Goal: Transaction & Acquisition: Purchase product/service

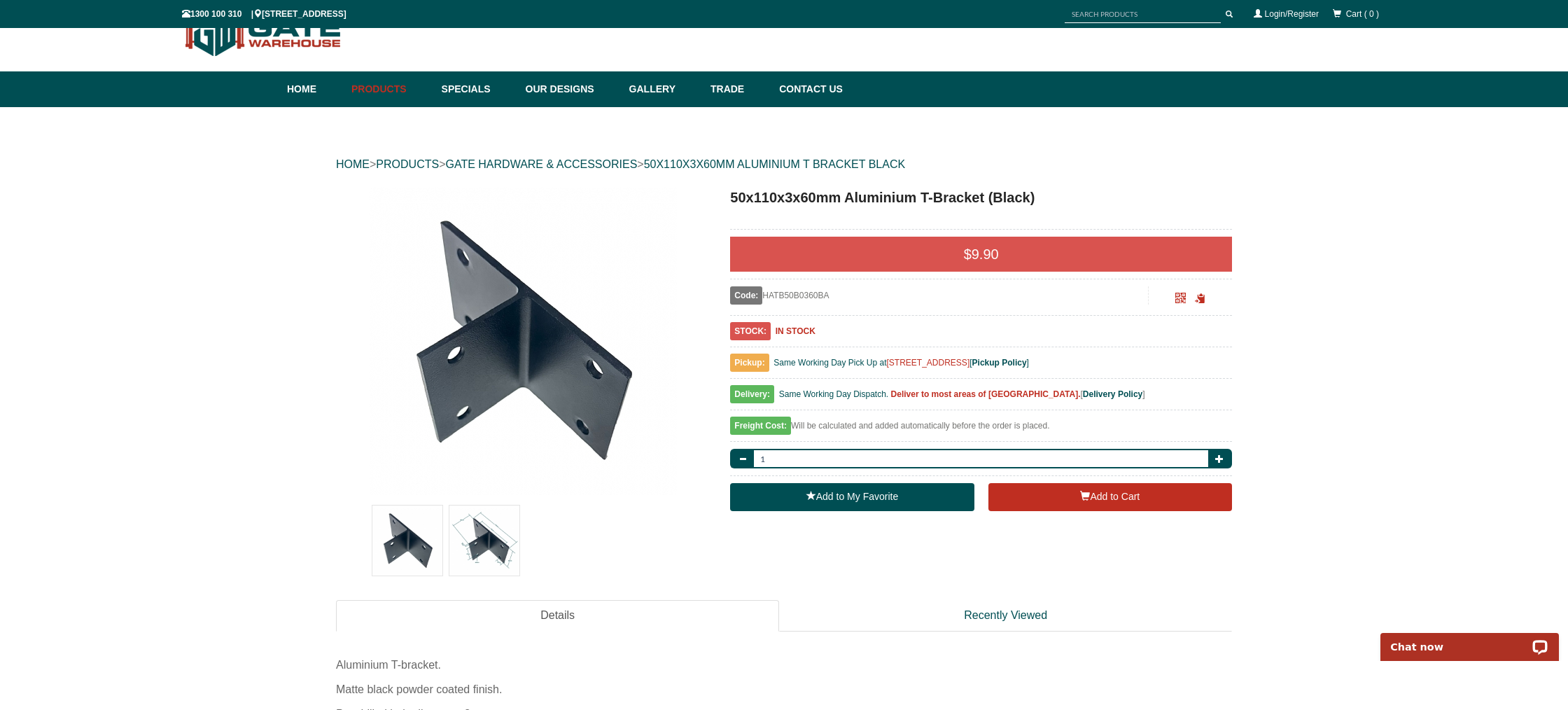
click at [494, 537] on img at bounding box center [485, 540] width 70 height 70
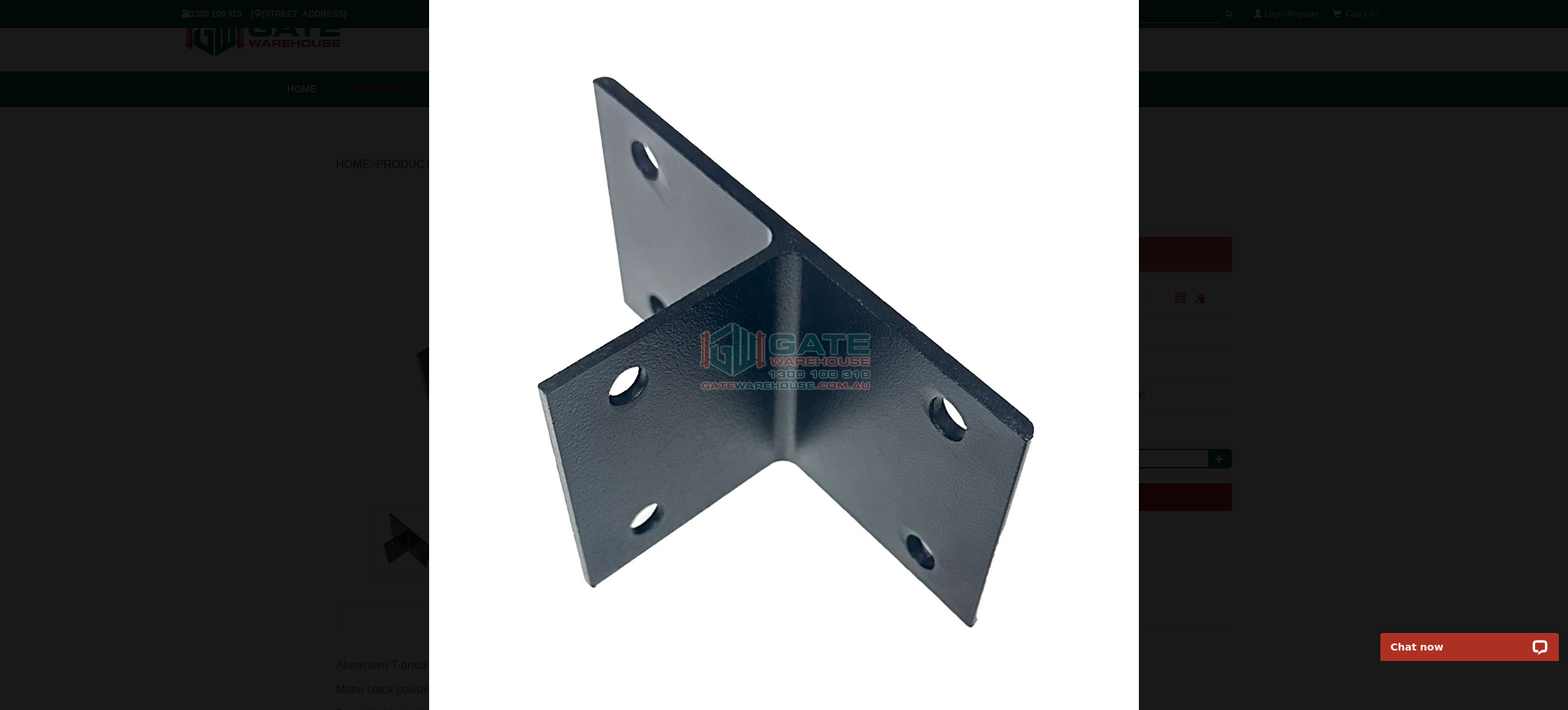
click at [1264, 384] on div at bounding box center [784, 355] width 1568 height 710
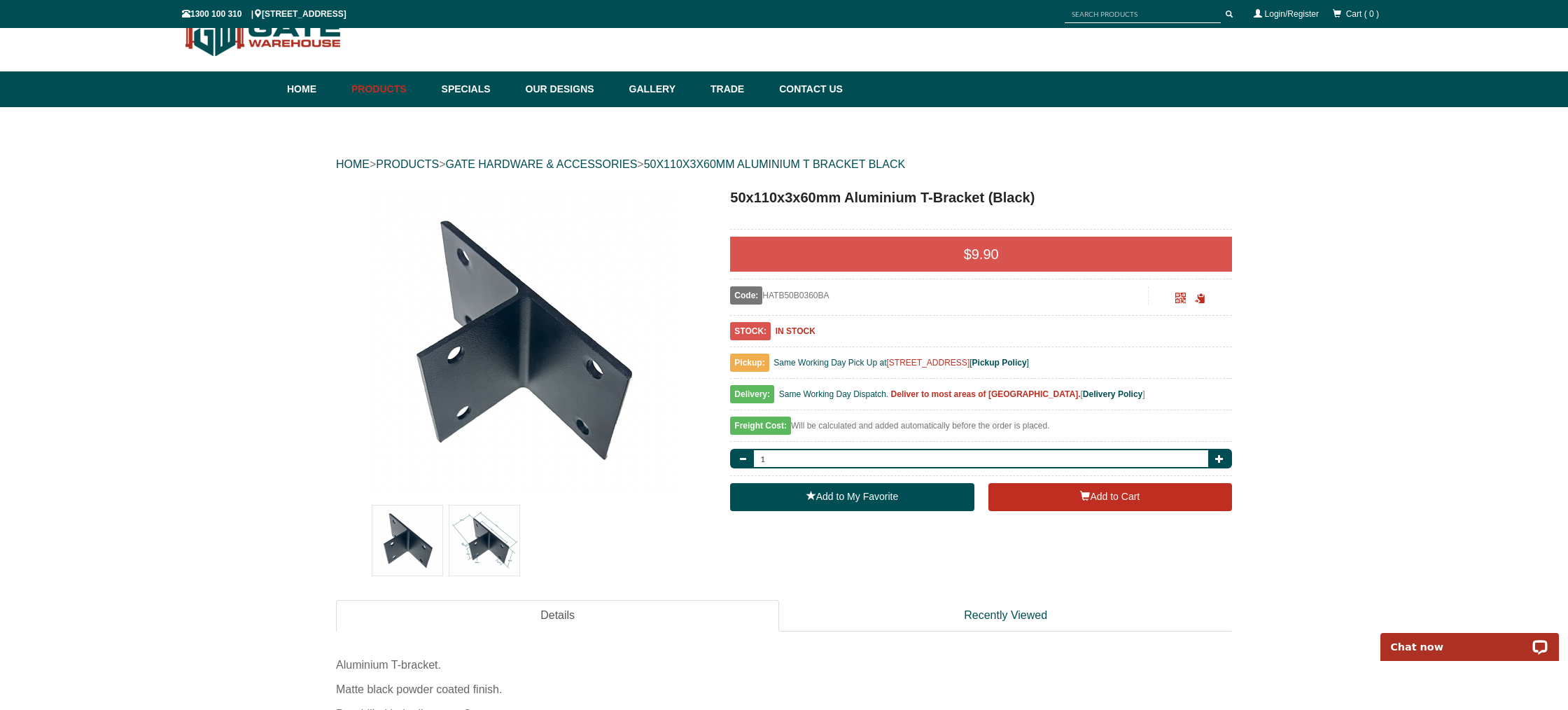
click at [454, 569] on img at bounding box center [485, 540] width 70 height 70
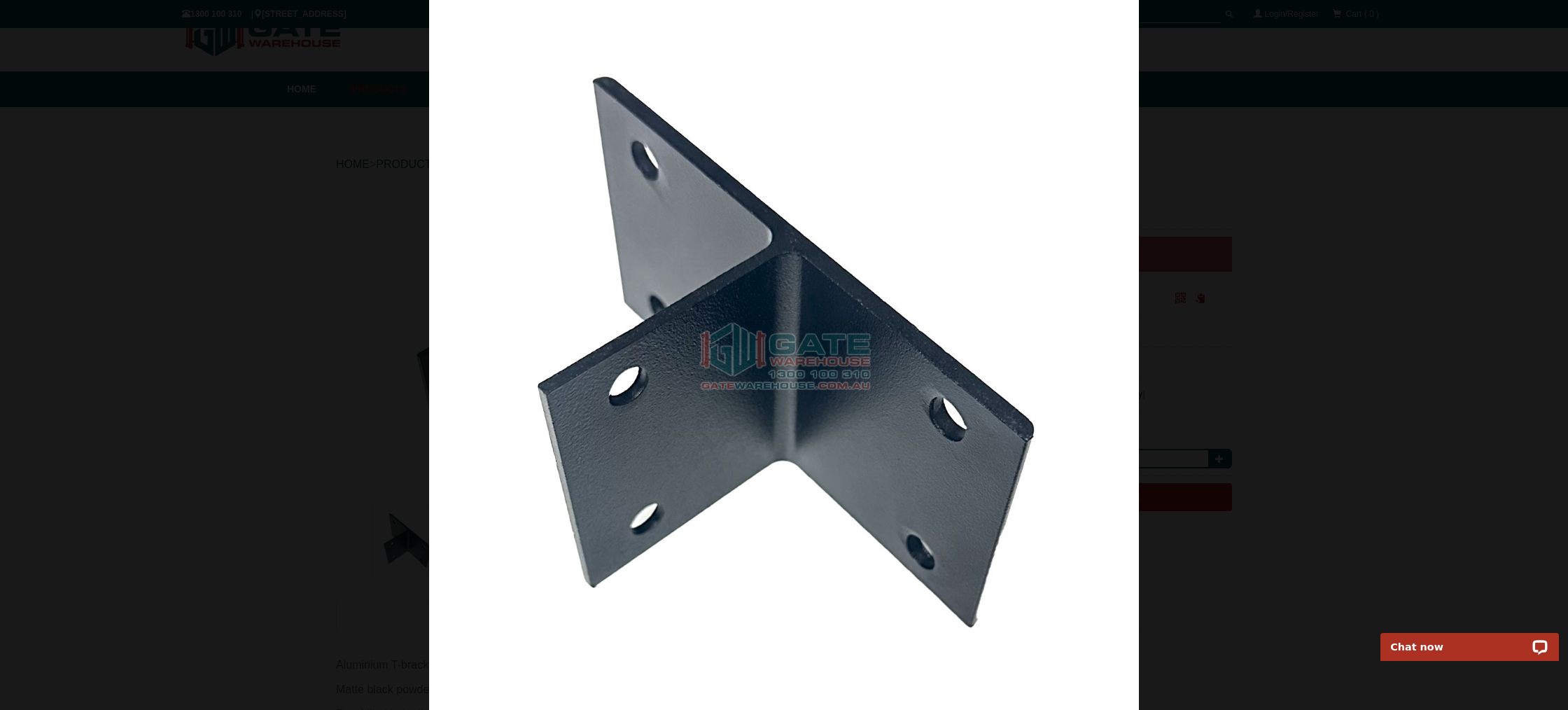
click at [1298, 536] on div at bounding box center [784, 355] width 1568 height 710
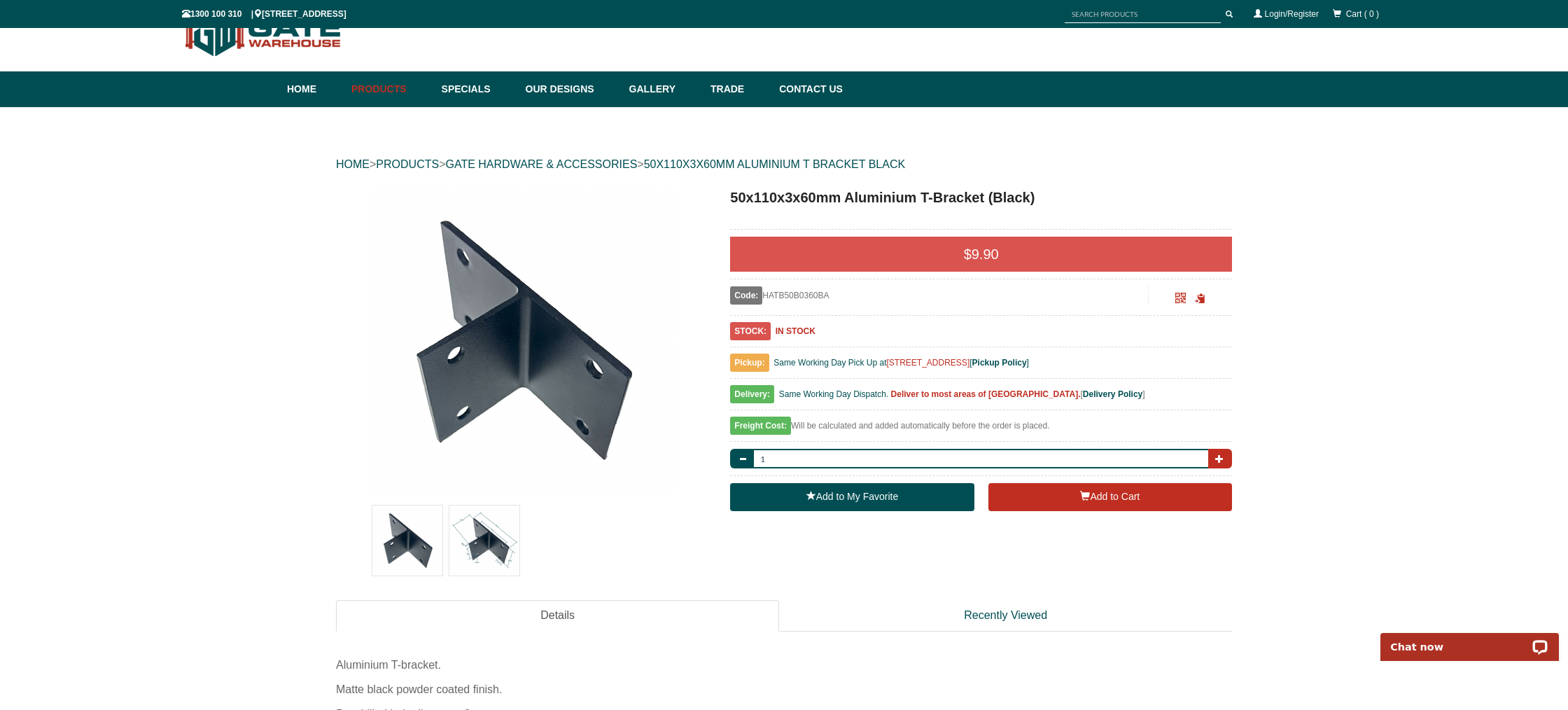
click at [1221, 459] on span "button" at bounding box center [1219, 457] width 8 height 8
type input "4"
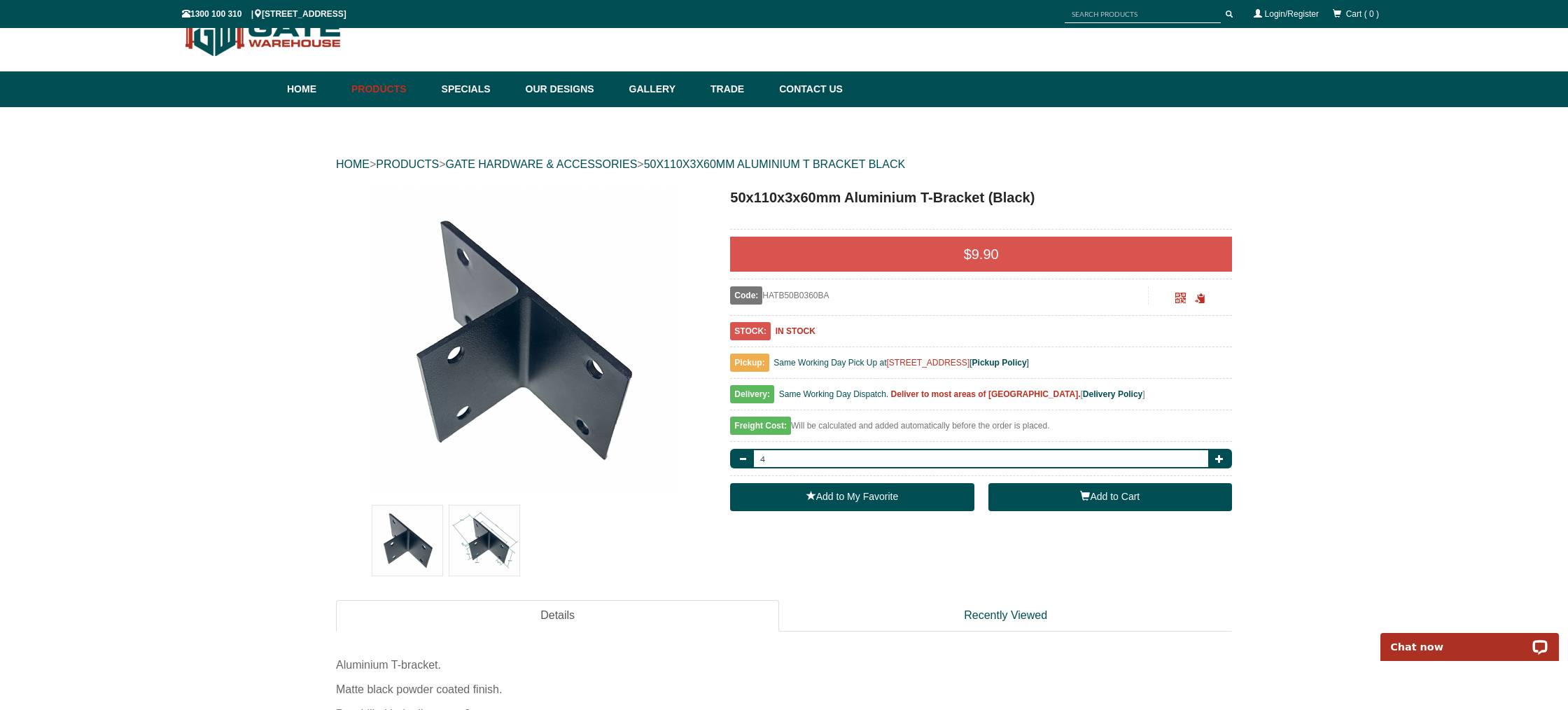
click at [1118, 500] on button "Add to Cart" at bounding box center [1110, 496] width 244 height 28
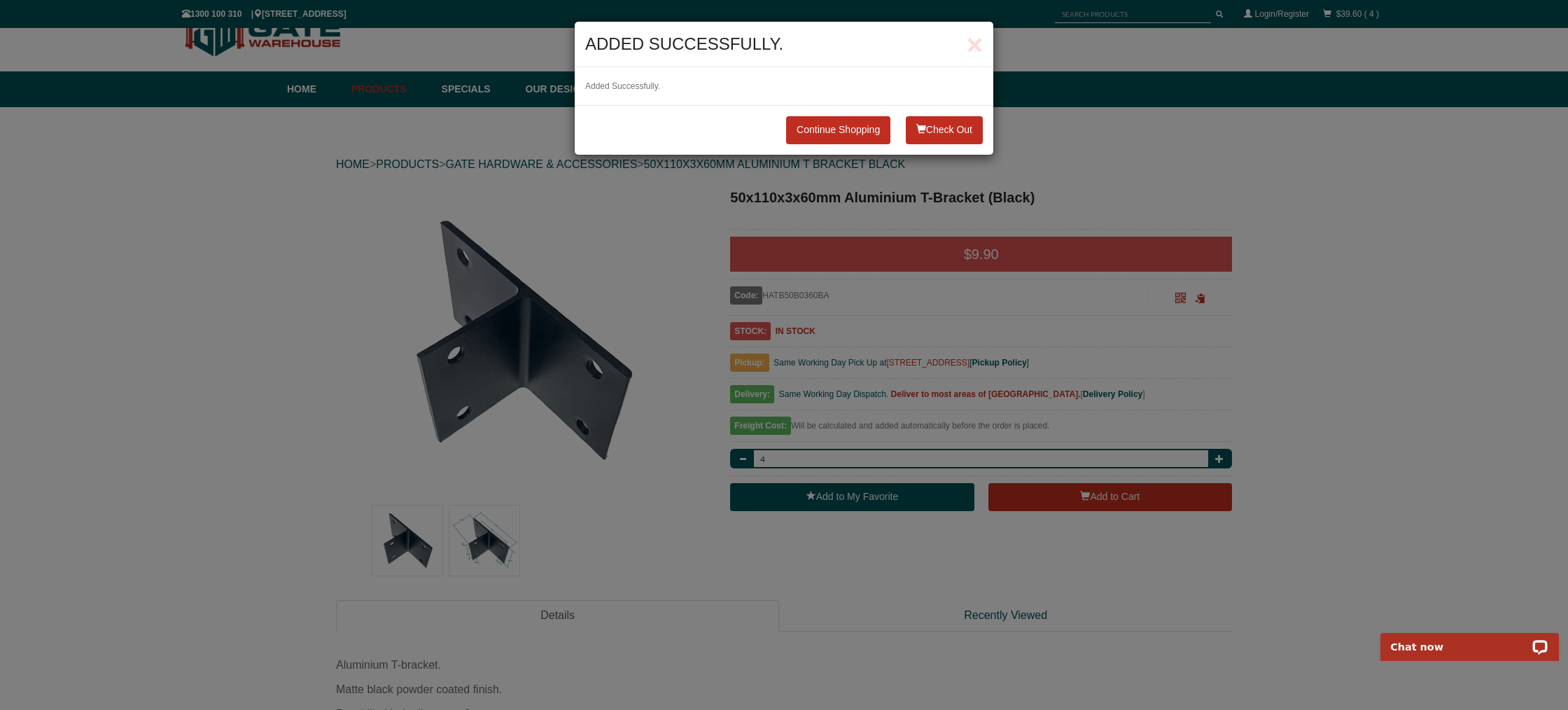
click at [940, 131] on button "Check Out" at bounding box center [945, 129] width 77 height 28
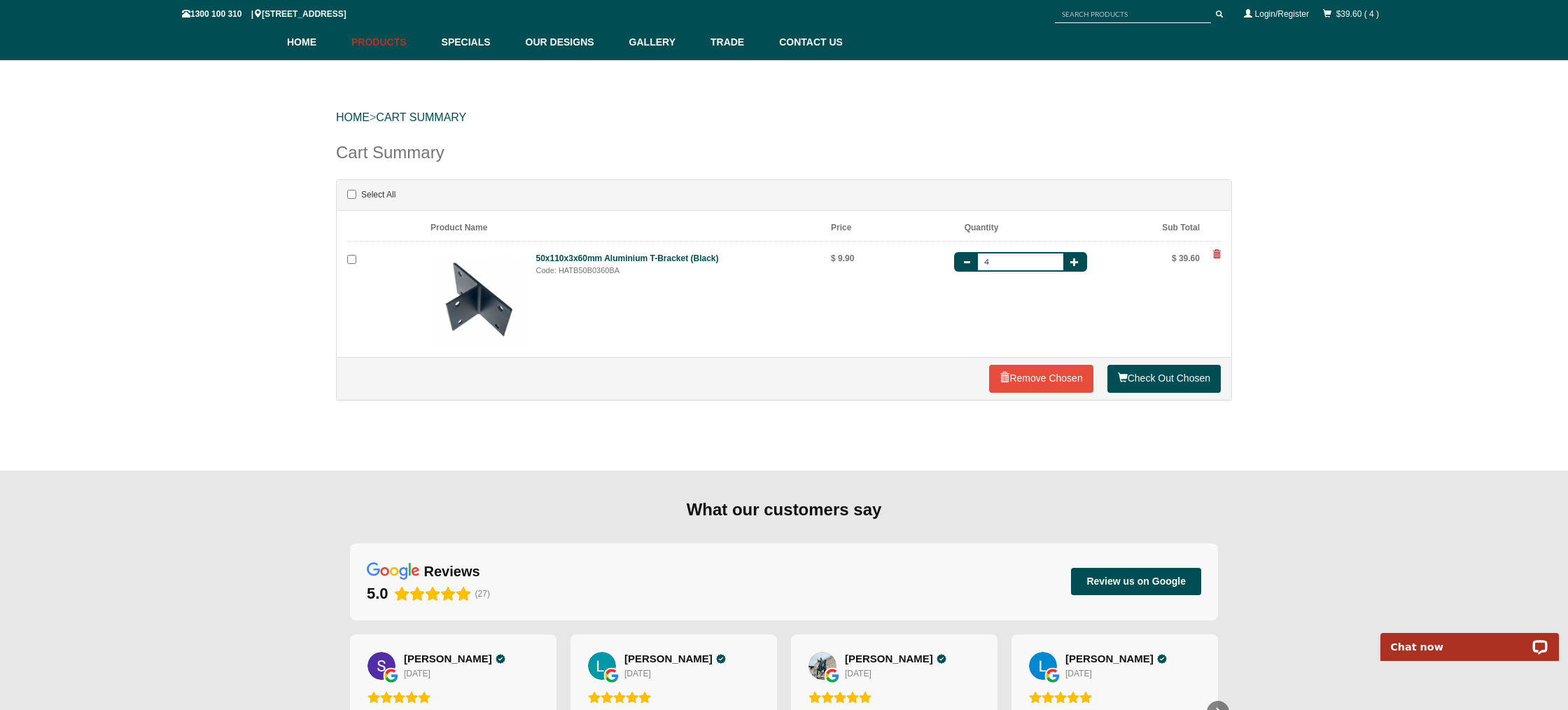
scroll to position [12, 0]
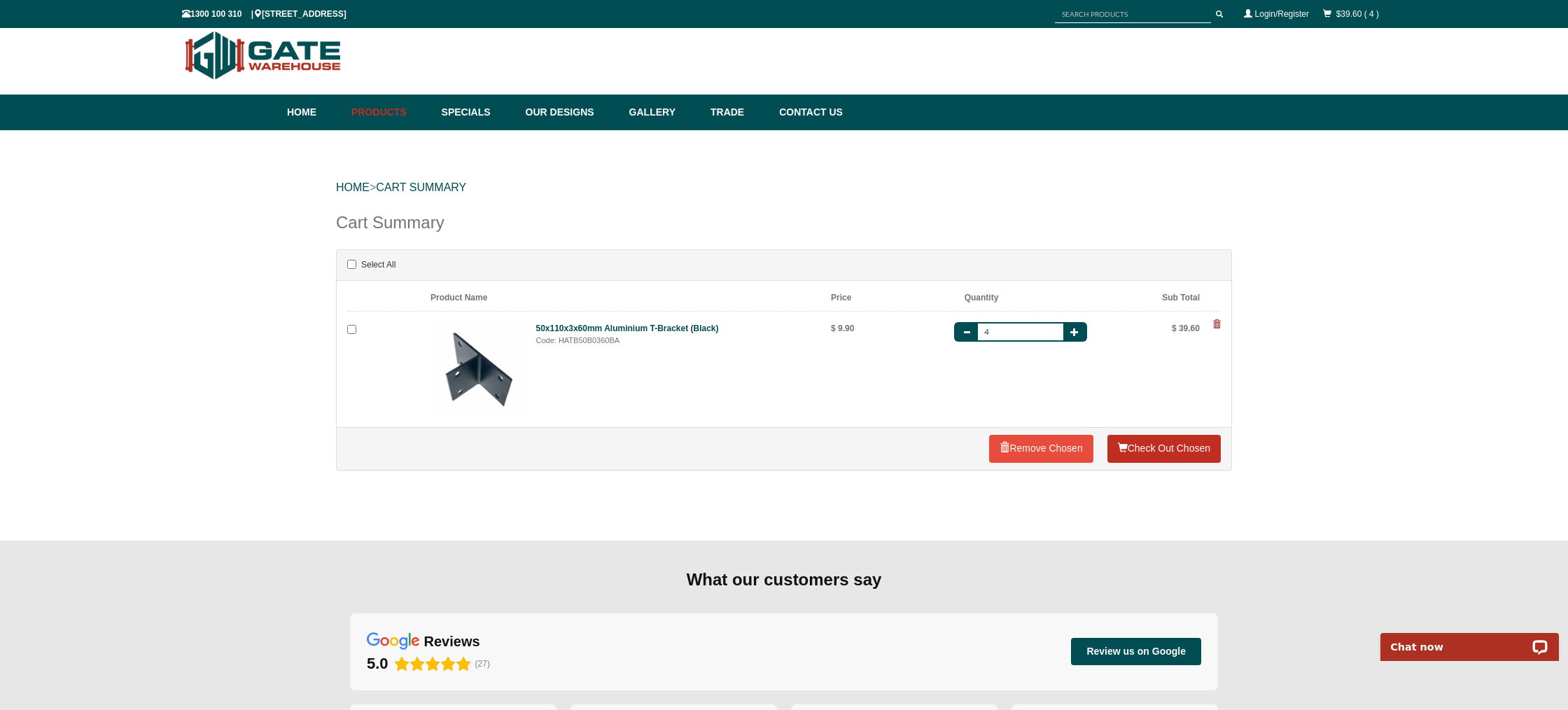
click at [1154, 450] on link "Check Out Chosen" at bounding box center [1164, 448] width 113 height 28
